Goal: Task Accomplishment & Management: Use online tool/utility

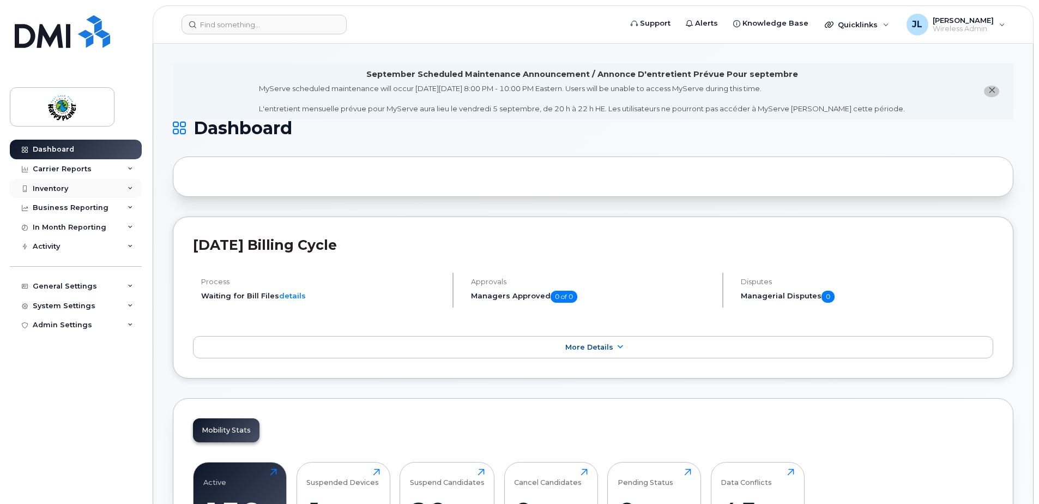
click at [57, 185] on div "Inventory" at bounding box center [50, 188] width 35 height 9
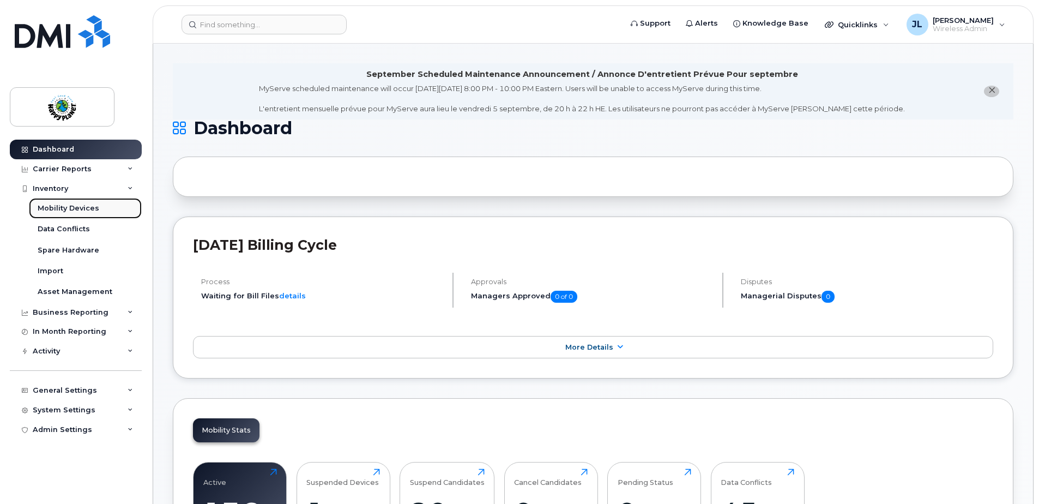
click at [60, 205] on div "Mobility Devices" at bounding box center [69, 208] width 62 height 10
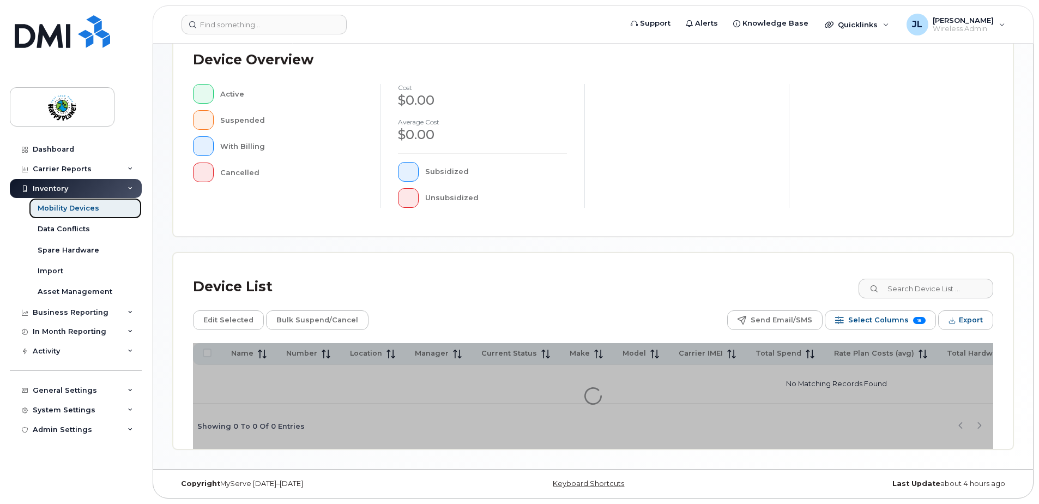
scroll to position [249, 0]
click at [911, 289] on input at bounding box center [925, 288] width 136 height 20
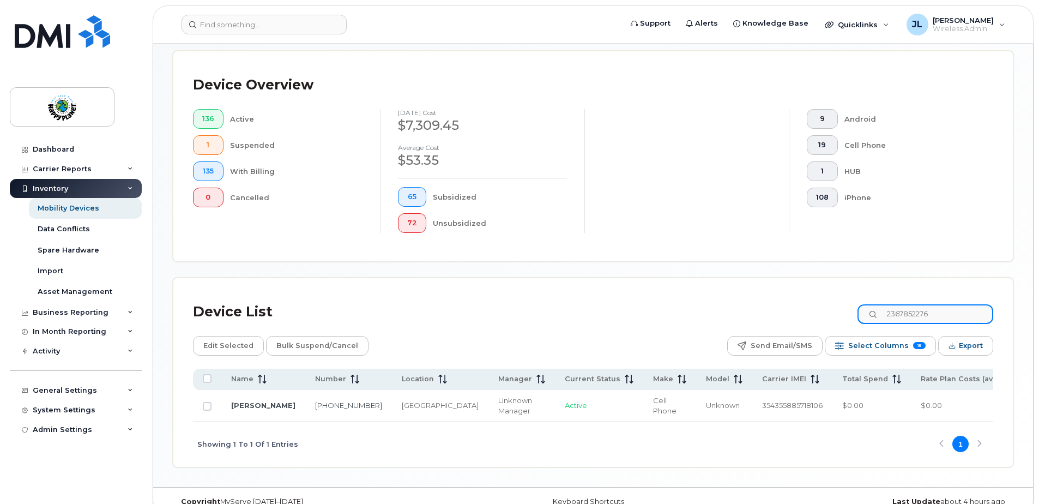
drag, startPoint x: 969, startPoint y: 316, endPoint x: 853, endPoint y: 310, distance: 115.7
click at [856, 310] on div "Device List 2367852276" at bounding box center [593, 312] width 800 height 28
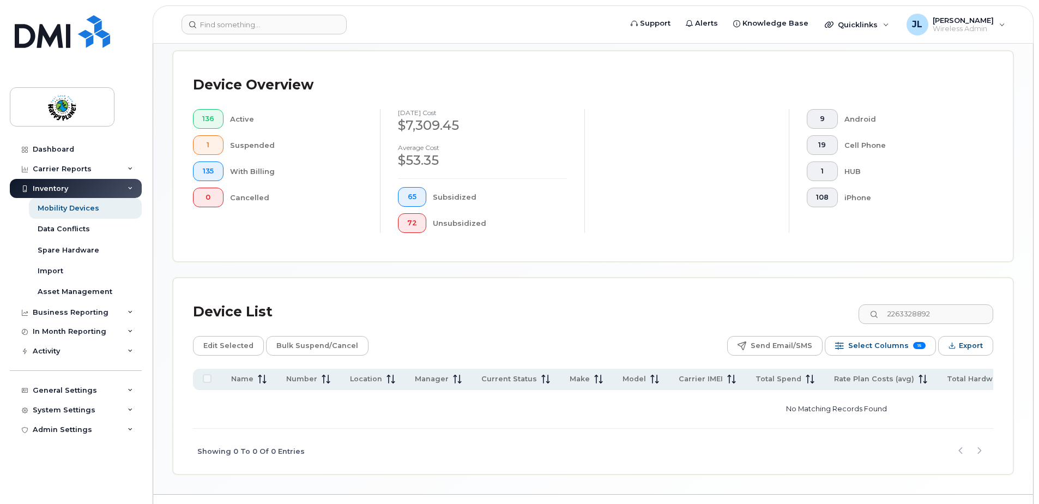
click at [670, 120] on div at bounding box center [686, 171] width 204 height 124
click at [989, 27] on span "Wireless Admin" at bounding box center [962, 29] width 61 height 9
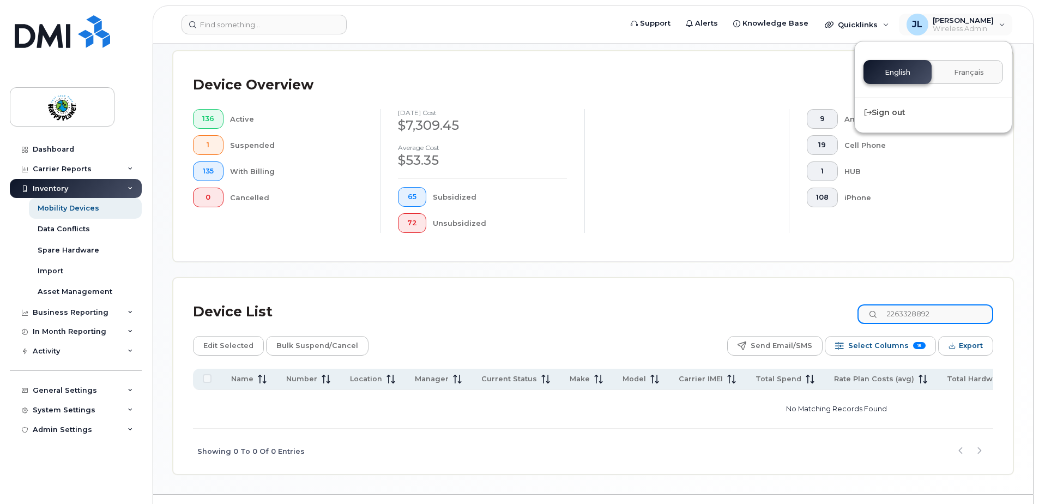
drag, startPoint x: 952, startPoint y: 312, endPoint x: 855, endPoint y: 303, distance: 97.4
click at [861, 305] on div "Device List 2263328892" at bounding box center [593, 312] width 800 height 28
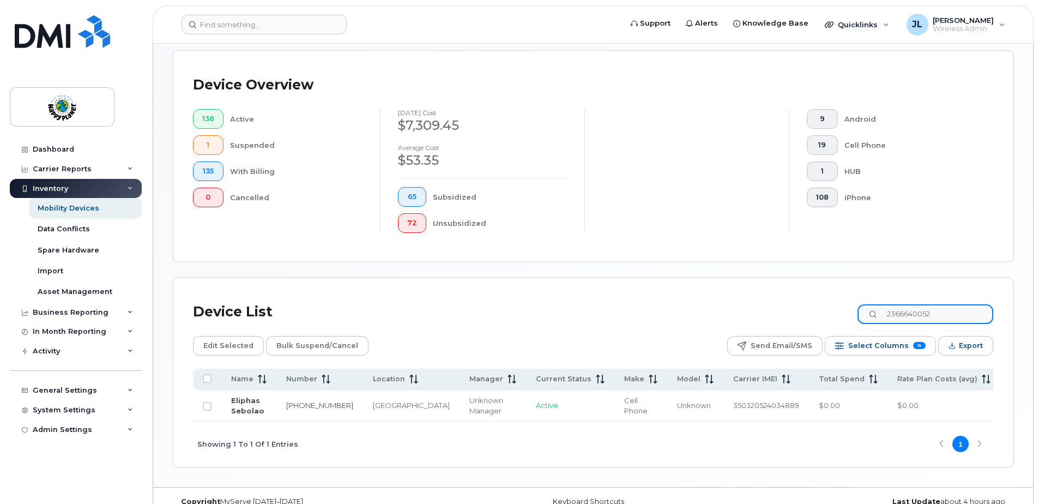
type input "2366640052"
click at [978, 22] on span "[PERSON_NAME]" at bounding box center [962, 20] width 61 height 9
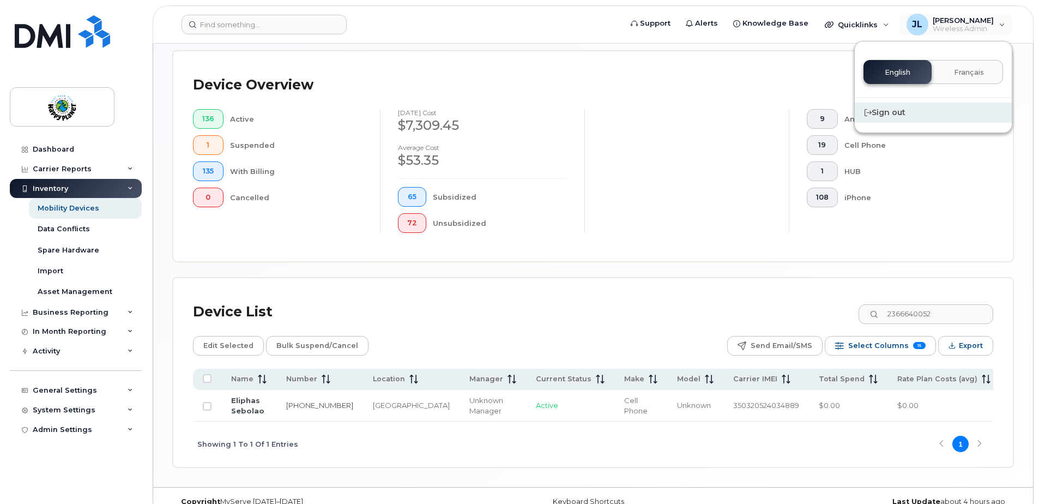
click at [895, 110] on div "Sign out" at bounding box center [933, 112] width 157 height 20
